Goal: Information Seeking & Learning: Get advice/opinions

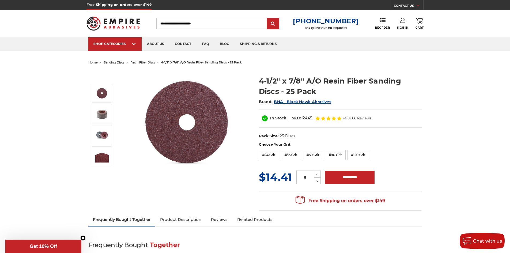
click at [361, 119] on span "66 Reviews" at bounding box center [361, 117] width 19 height 3
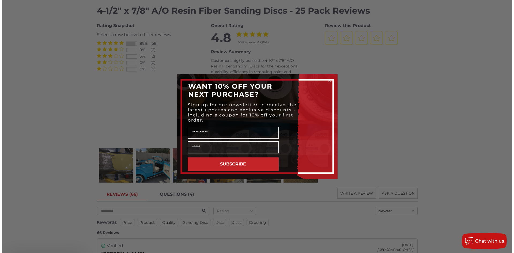
scroll to position [622, 0]
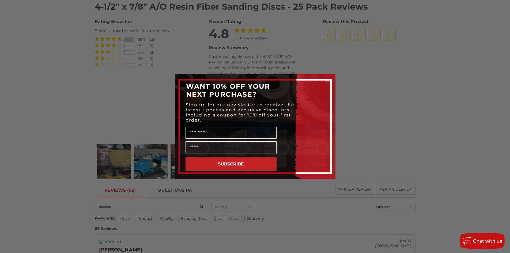
click at [380, 95] on div "Close dialog WANT 10% OFF YOUR NEXT PURCHASE? Sign up for our newsletter to rec…" at bounding box center [255, 126] width 510 height 253
click at [328, 80] on icon "Close dialog" at bounding box center [327, 80] width 5 height 5
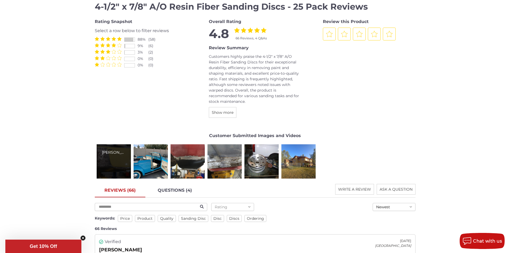
click at [121, 158] on div "[PERSON_NAME]" at bounding box center [114, 161] width 34 height 34
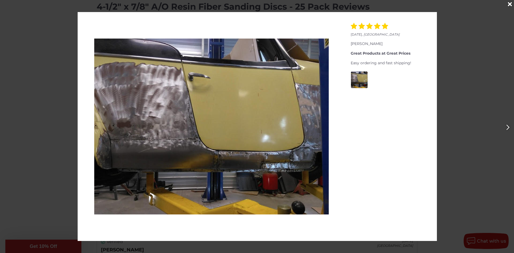
click at [506, 126] on icon "Next" at bounding box center [507, 127] width 3 height 6
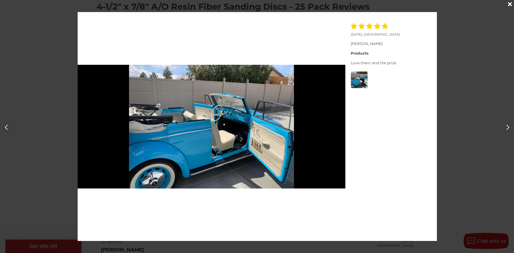
click at [506, 126] on icon "Next" at bounding box center [507, 127] width 3 height 6
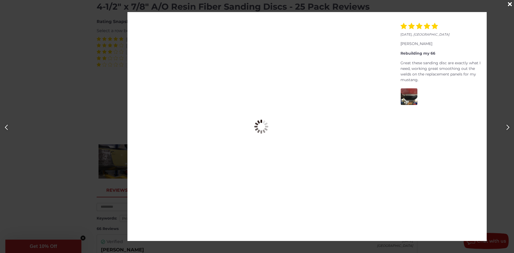
scroll to position [0, 1027]
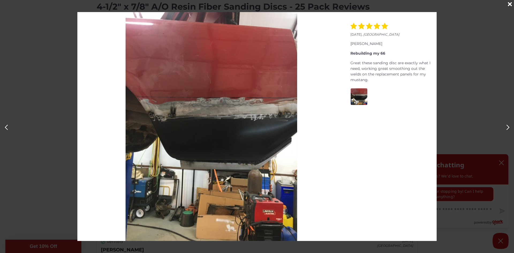
click at [506, 126] on icon "Next" at bounding box center [507, 127] width 3 height 6
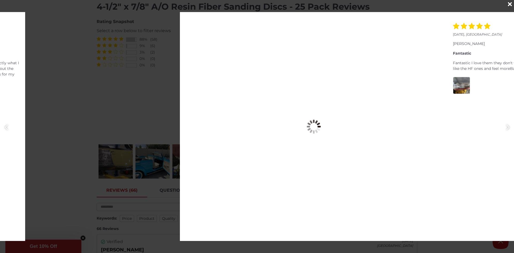
scroll to position [0, 1541]
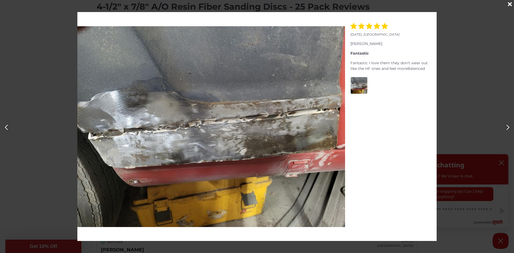
click at [506, 126] on icon "Next" at bounding box center [507, 127] width 3 height 6
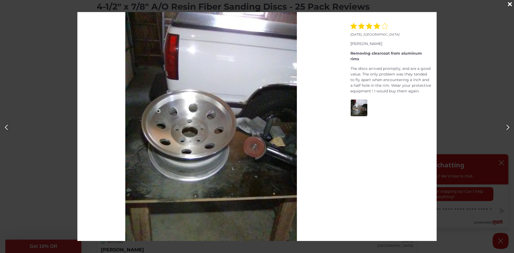
scroll to position [0, 2055]
click at [506, 126] on icon "Next" at bounding box center [507, 127] width 3 height 6
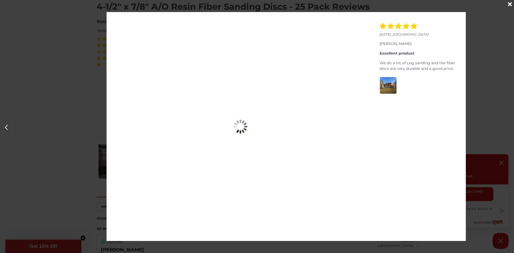
scroll to position [0, 2568]
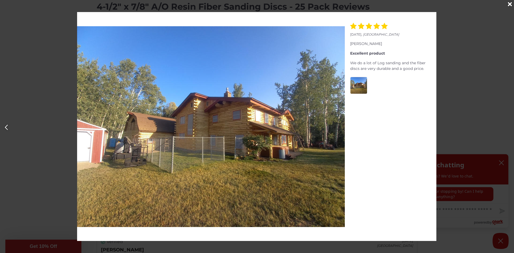
click at [457, 25] on div "[DATE] , [GEOGRAPHIC_DATA] [PERSON_NAME] Great Products at Great Prices Easy or…" at bounding box center [257, 126] width 514 height 229
click at [4, 125] on button "Previous" at bounding box center [6, 127] width 12 height 12
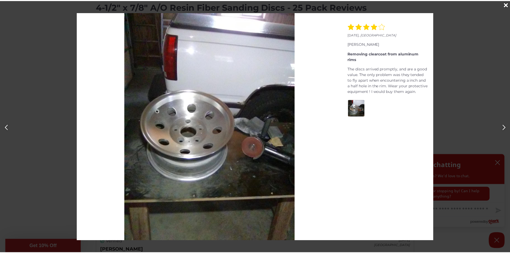
scroll to position [0, 2055]
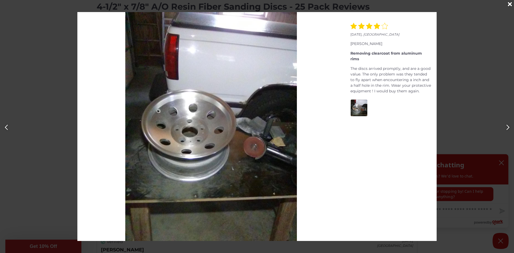
click at [509, 4] on icon "Close" at bounding box center [509, 4] width 4 height 6
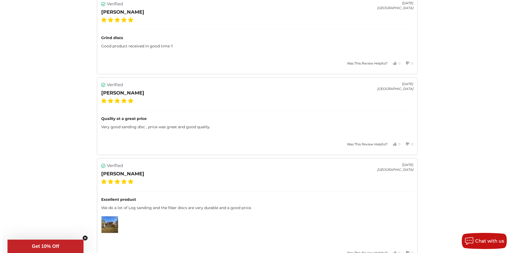
scroll to position [1371, 0]
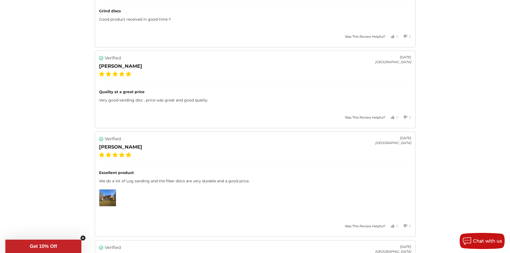
click at [101, 197] on img at bounding box center [107, 197] width 17 height 17
